Goal: Navigation & Orientation: Find specific page/section

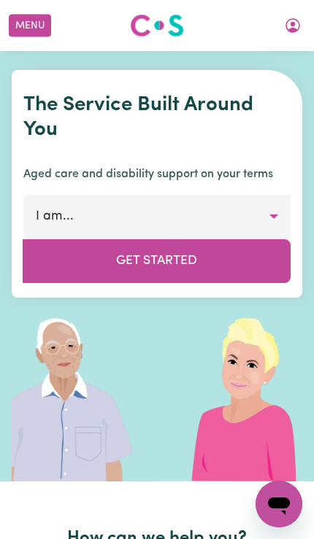
click at [42, 28] on button "Menu" at bounding box center [30, 26] width 42 height 23
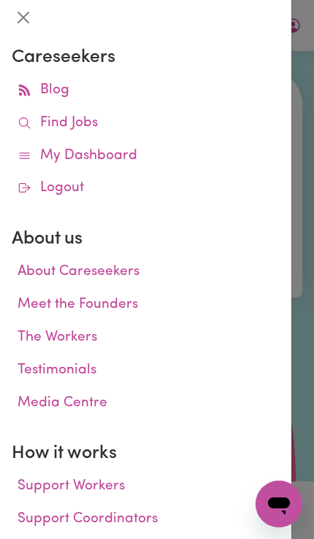
click at [176, 154] on link "My Dashboard" at bounding box center [146, 156] width 268 height 33
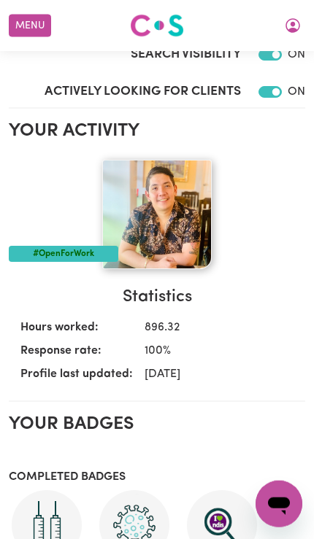
scroll to position [237, 0]
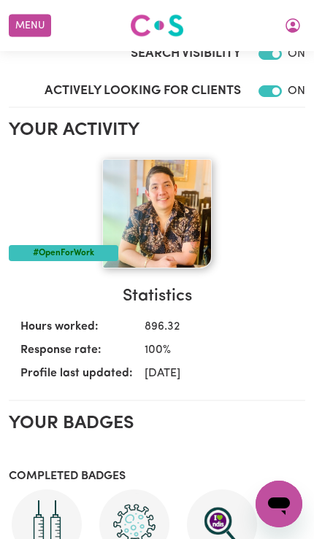
click at [292, 28] on icon "My Account" at bounding box center [292, 25] width 15 height 15
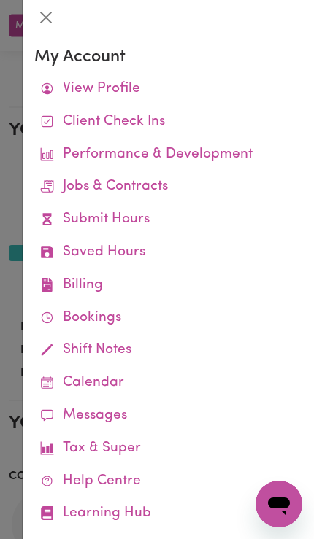
click at [0, 0] on link "Job Reports" at bounding box center [0, 0] width 0 height 0
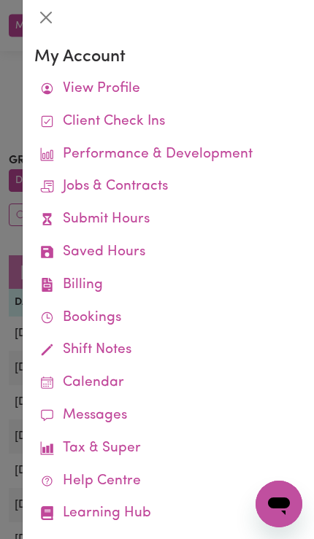
click at [6, 370] on div at bounding box center [157, 269] width 314 height 539
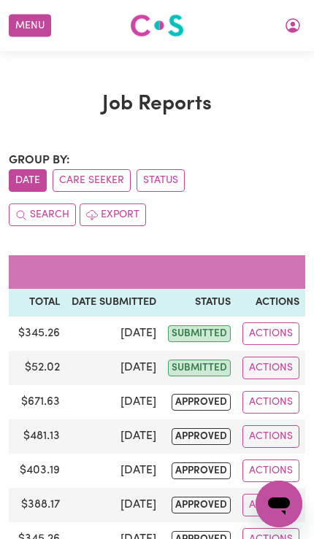
click at [42, 23] on button "Menu" at bounding box center [30, 26] width 42 height 23
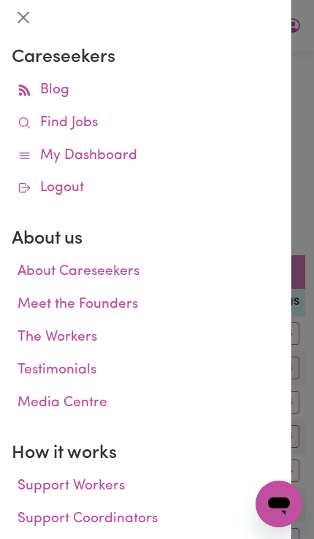
scroll to position [0, 418]
click at [292, 184] on div at bounding box center [157, 269] width 314 height 539
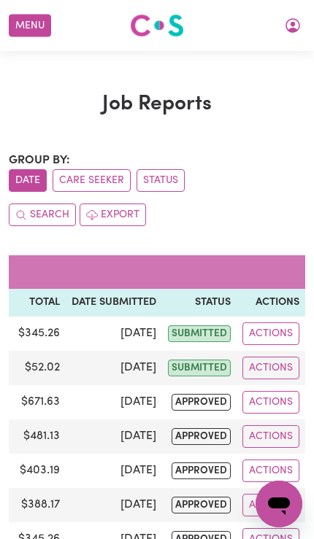
click at [39, 35] on button "Menu" at bounding box center [30, 26] width 42 height 23
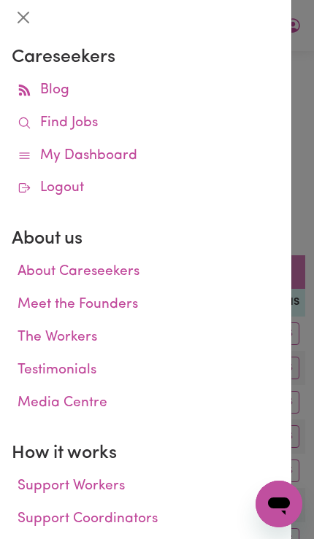
click at [160, 155] on link "My Dashboard" at bounding box center [146, 156] width 268 height 33
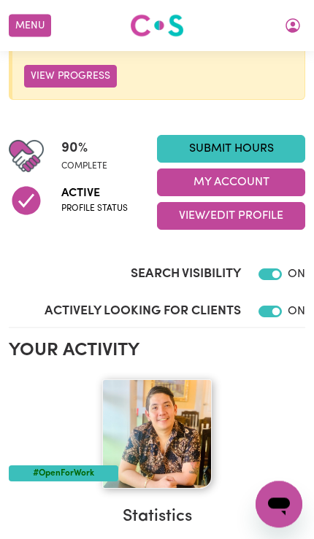
scroll to position [405, 0]
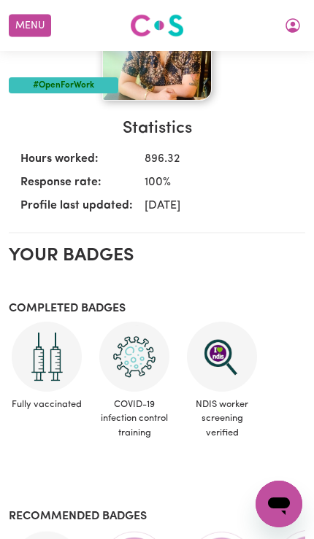
click at [42, 36] on button "Menu" at bounding box center [30, 26] width 42 height 23
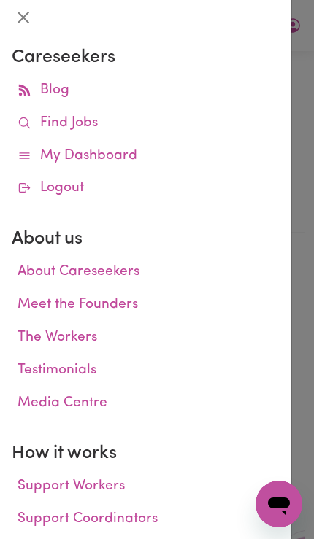
click at [150, 116] on link "Find Jobs" at bounding box center [146, 123] width 268 height 33
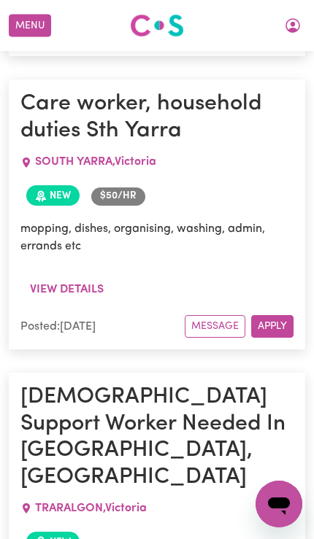
scroll to position [2959, 0]
